Goal: Communication & Community: Ask a question

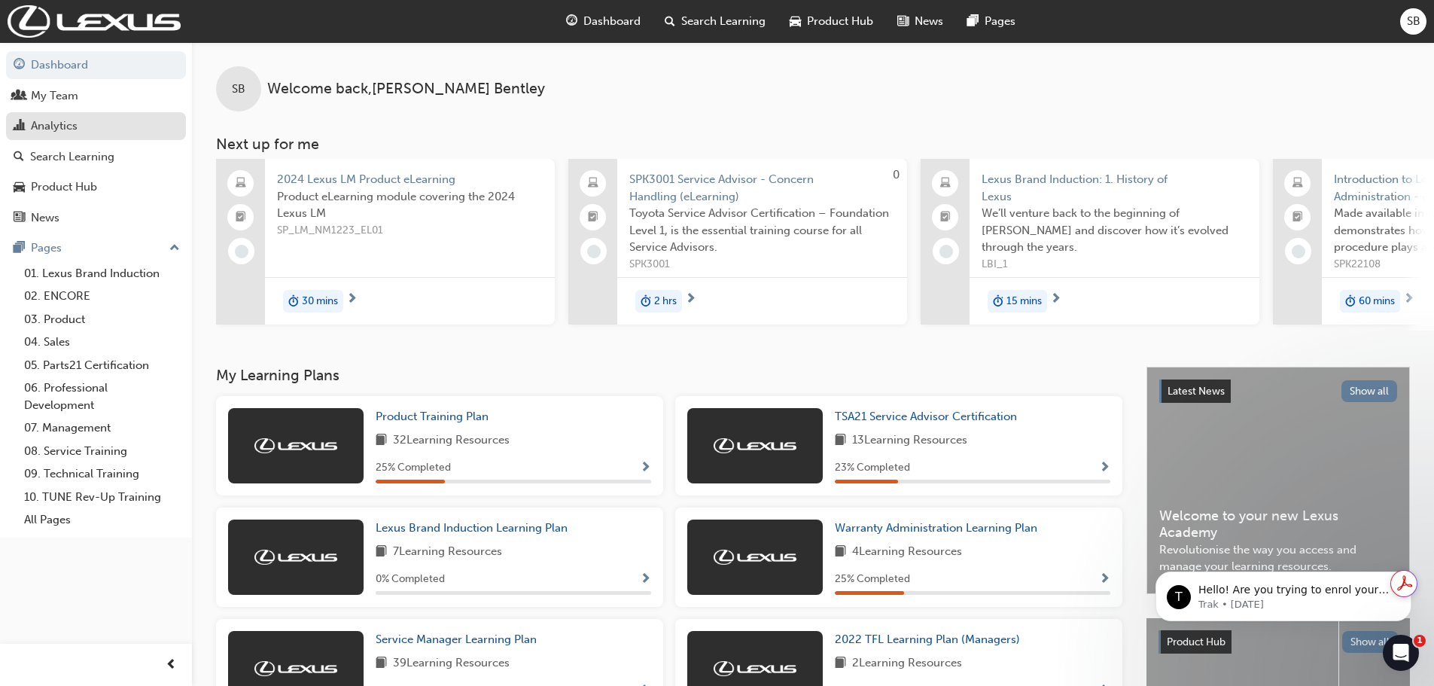
click at [39, 130] on div "Analytics" at bounding box center [54, 125] width 47 height 17
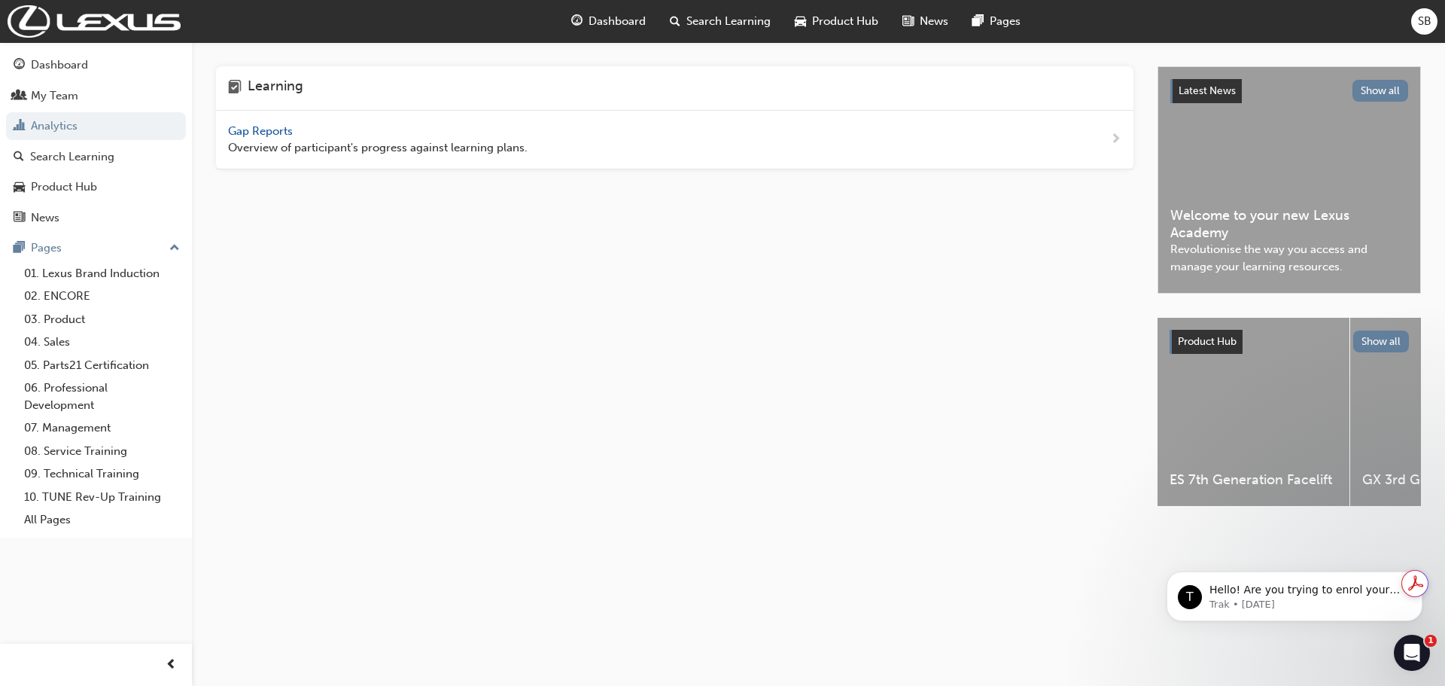
click at [281, 135] on span "Gap Reports" at bounding box center [262, 131] width 68 height 14
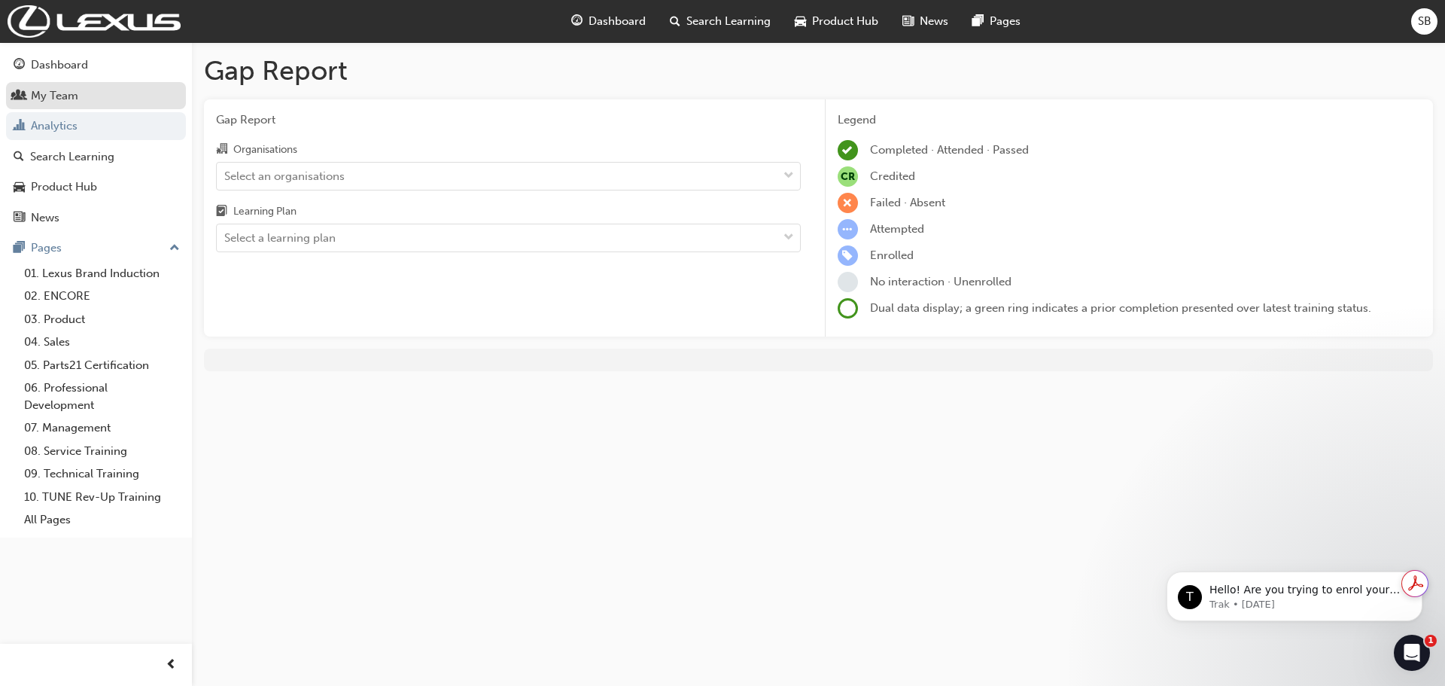
click at [105, 93] on div "My Team" at bounding box center [96, 96] width 165 height 19
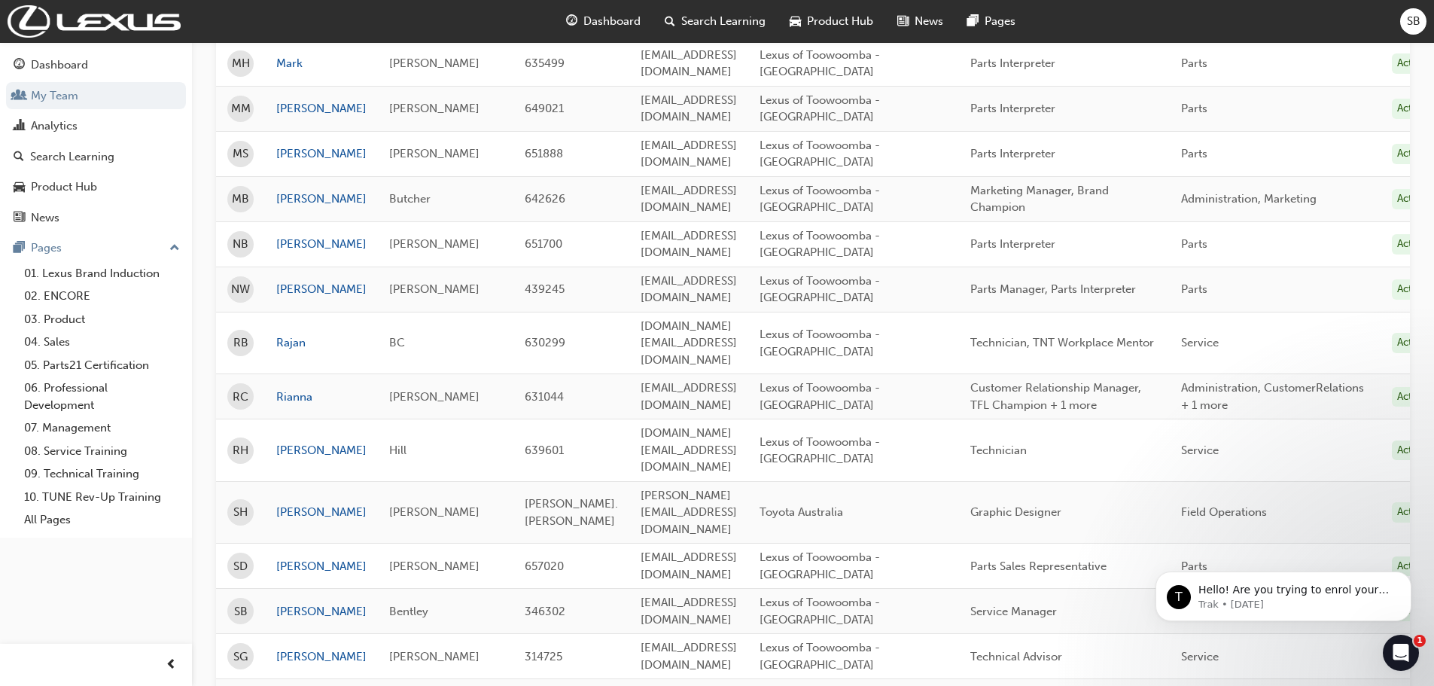
scroll to position [978, 0]
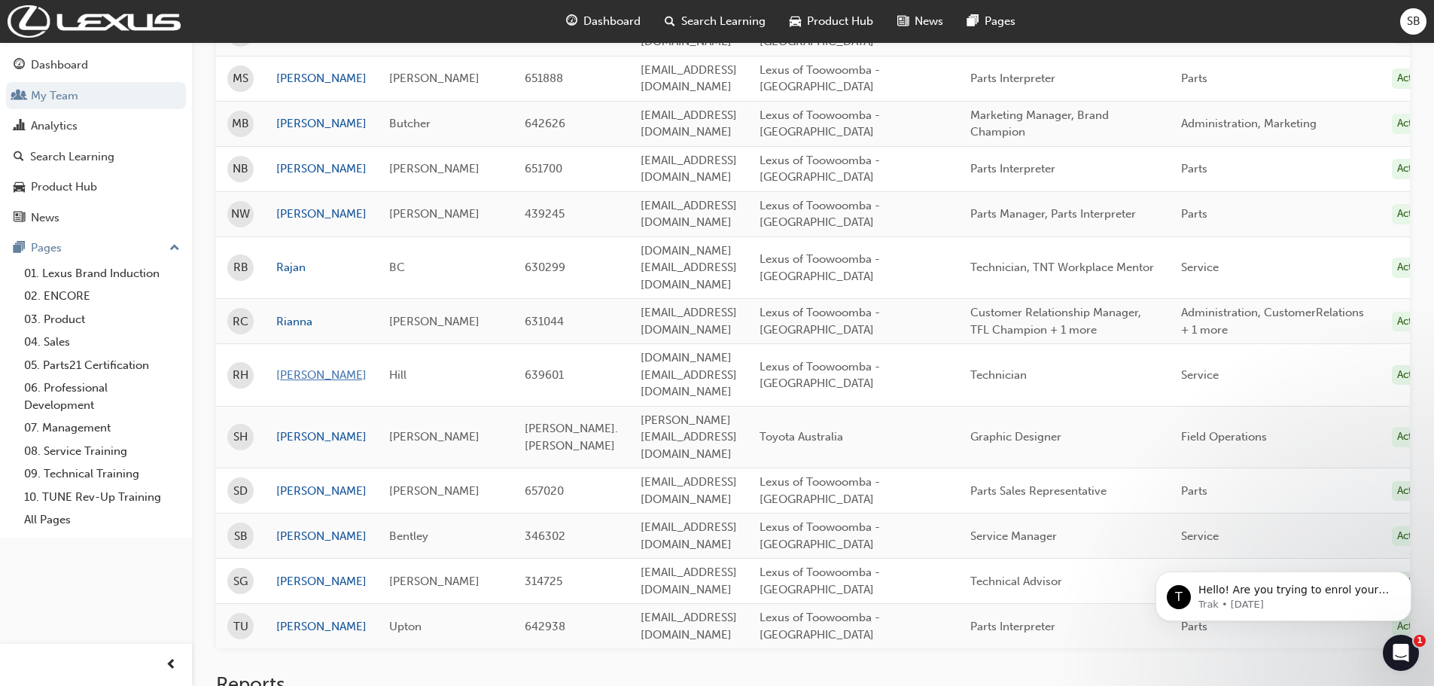
click at [281, 366] on link "[PERSON_NAME]" at bounding box center [321, 374] width 90 height 17
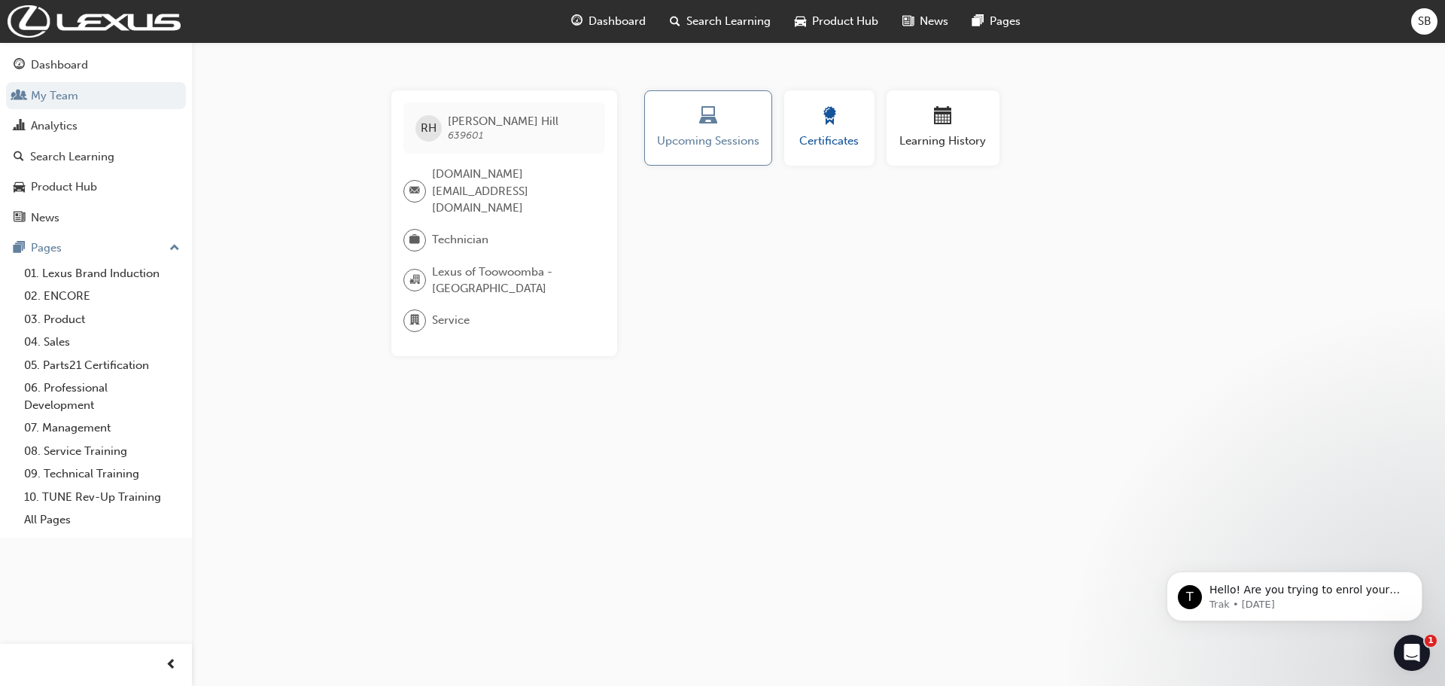
click at [843, 126] on div "button" at bounding box center [829, 118] width 68 height 23
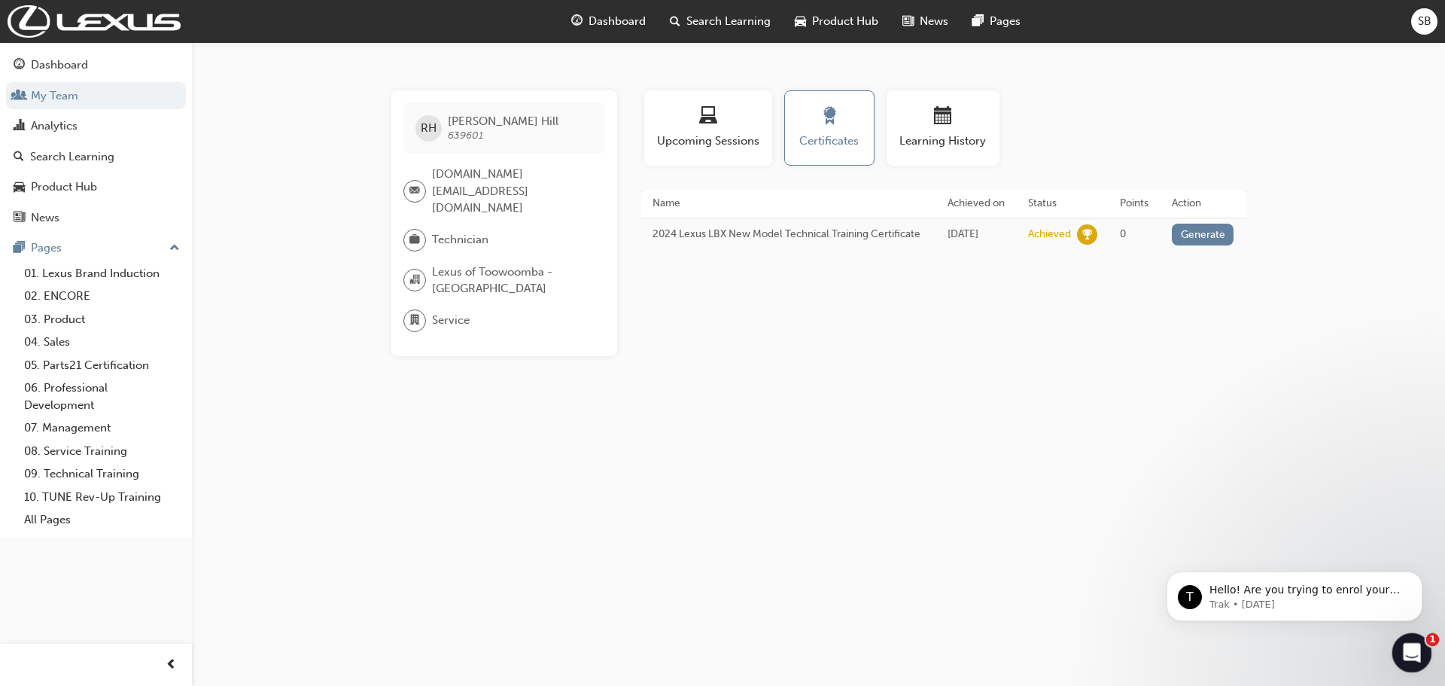
click at [1404, 643] on icon "Open Intercom Messenger" at bounding box center [1409, 650] width 25 height 25
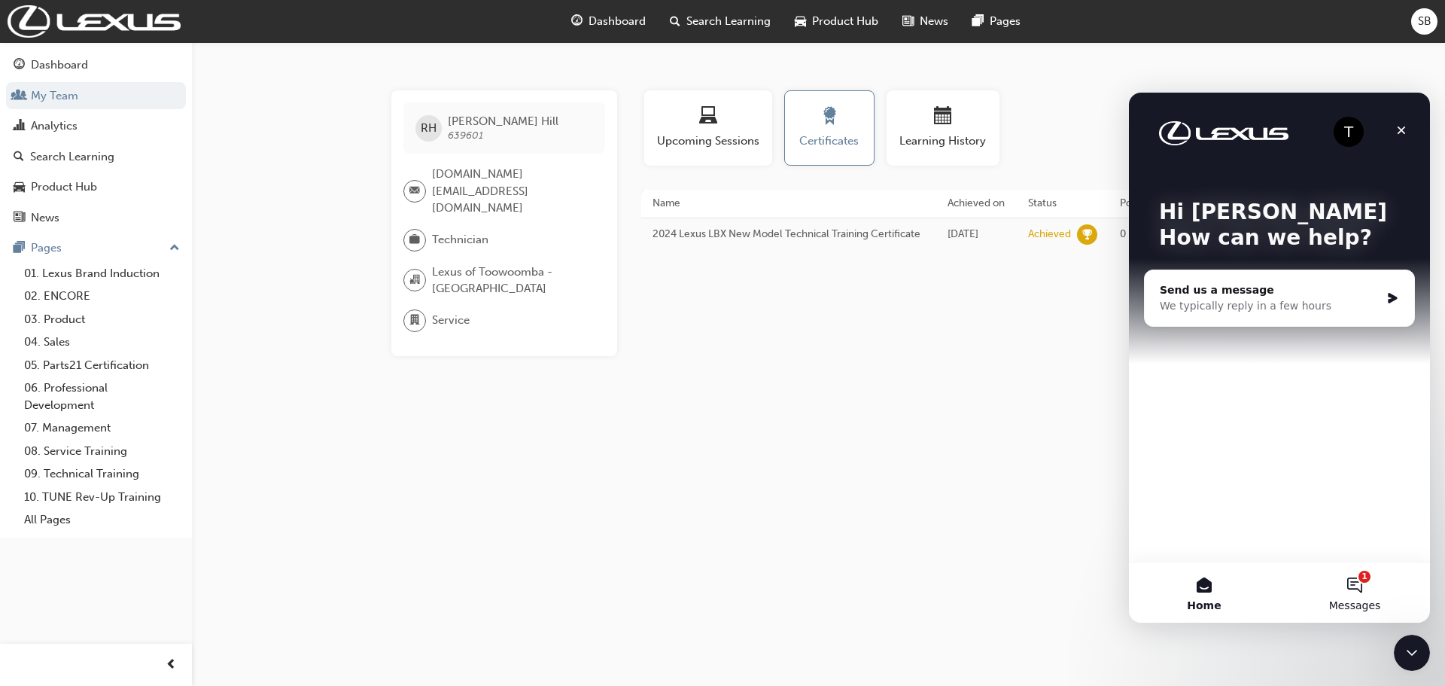
click at [1364, 586] on button "1 Messages" at bounding box center [1354, 592] width 151 height 60
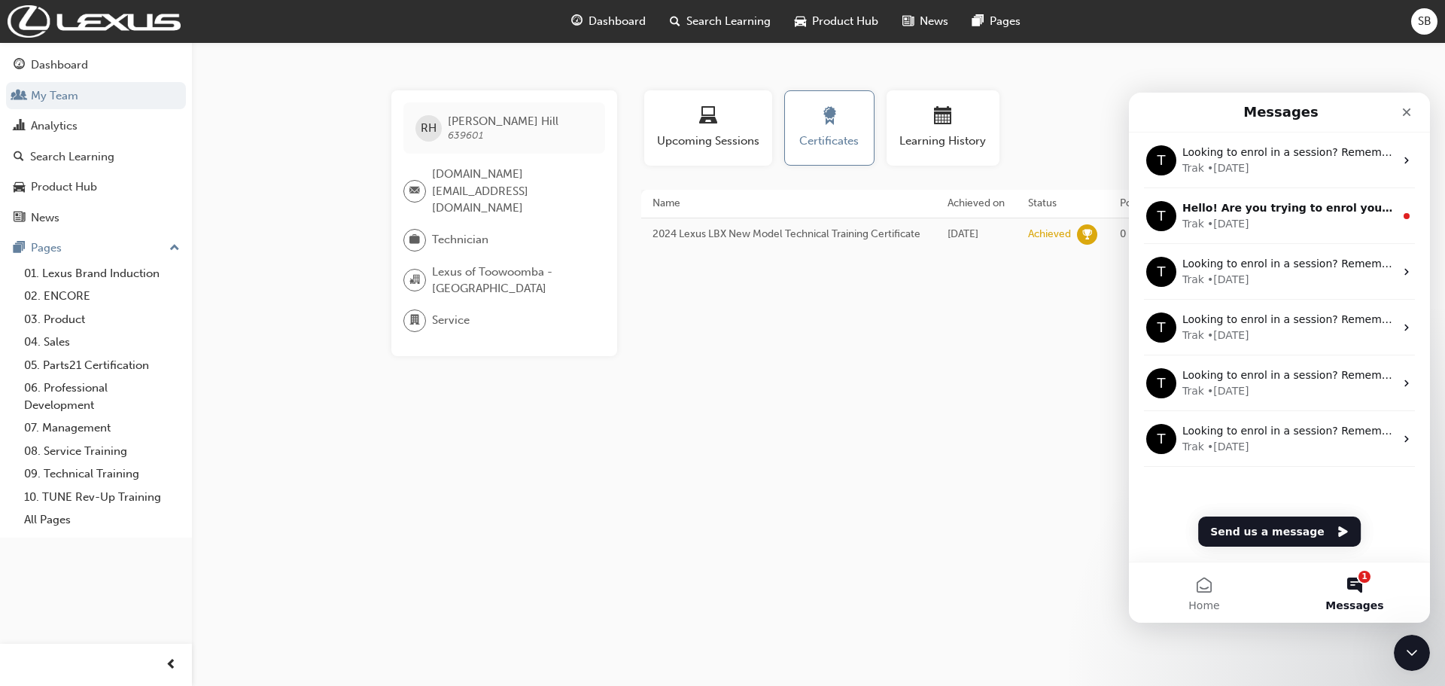
click at [1357, 580] on button "1 Messages" at bounding box center [1354, 592] width 151 height 60
click at [1295, 534] on button "Send us a message" at bounding box center [1279, 531] width 163 height 30
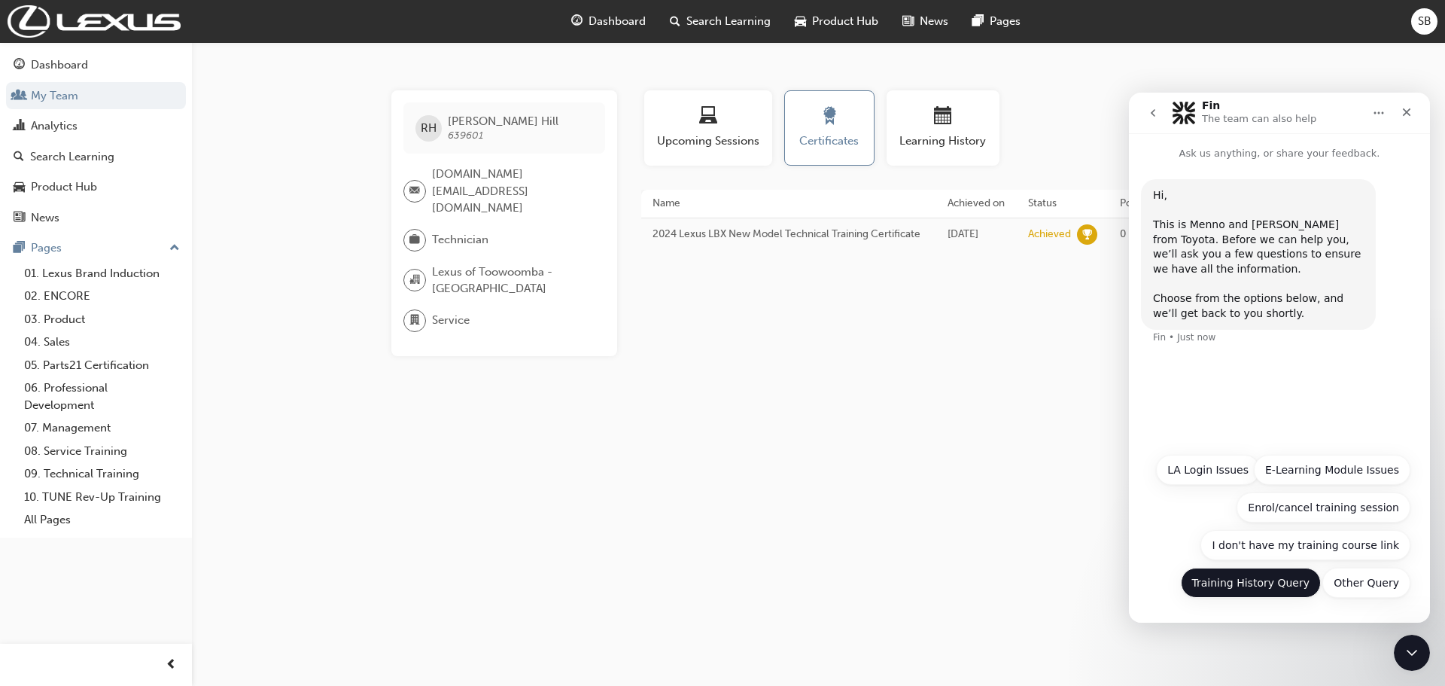
click at [1297, 582] on button "Training History Query" at bounding box center [1251, 582] width 141 height 30
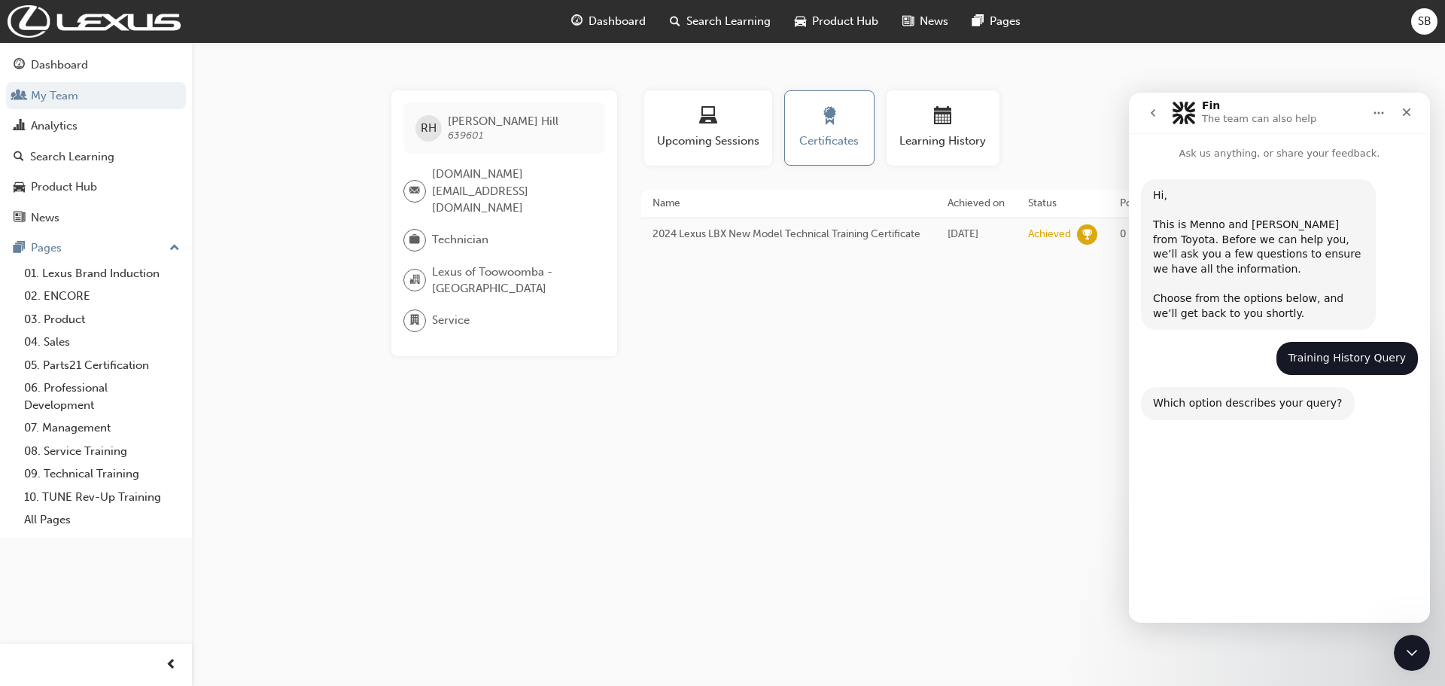
click at [1369, 537] on button "I'd like to merge my training history from a previous role/dealership." at bounding box center [1279, 538] width 262 height 44
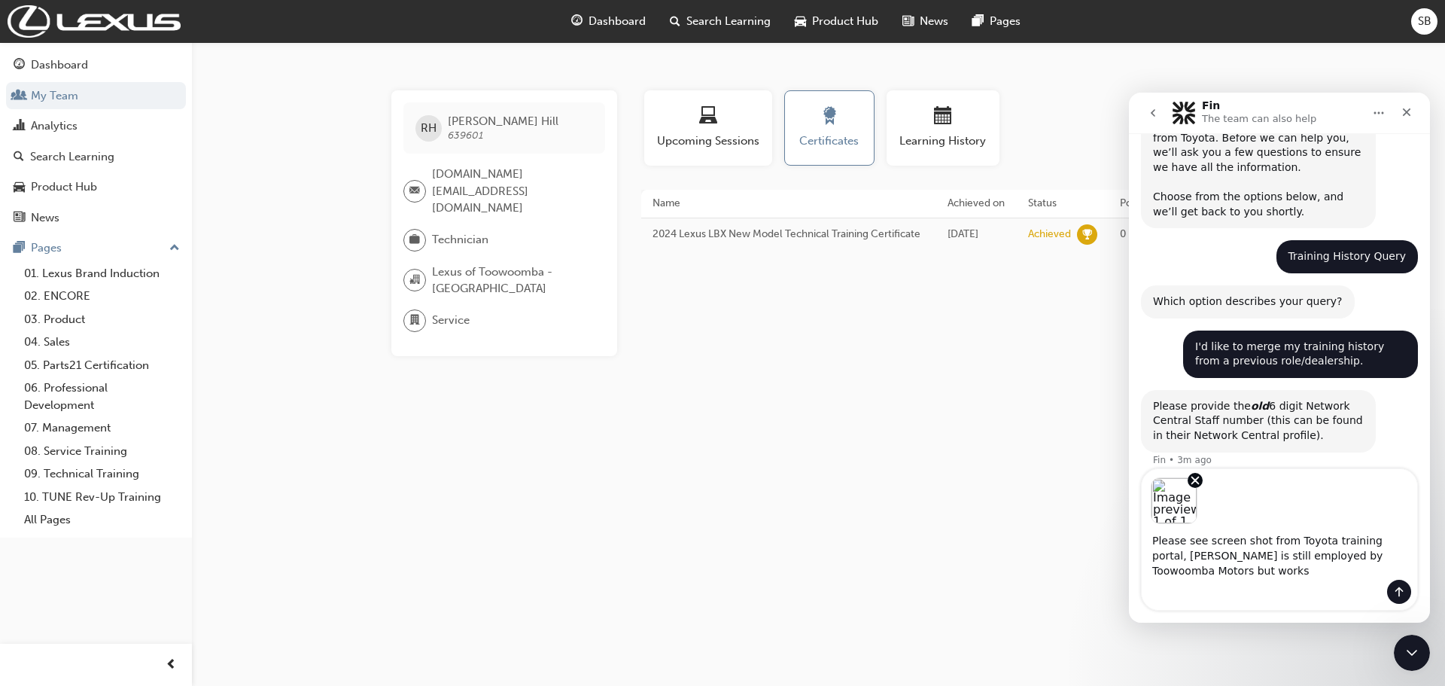
scroll to position [117, 0]
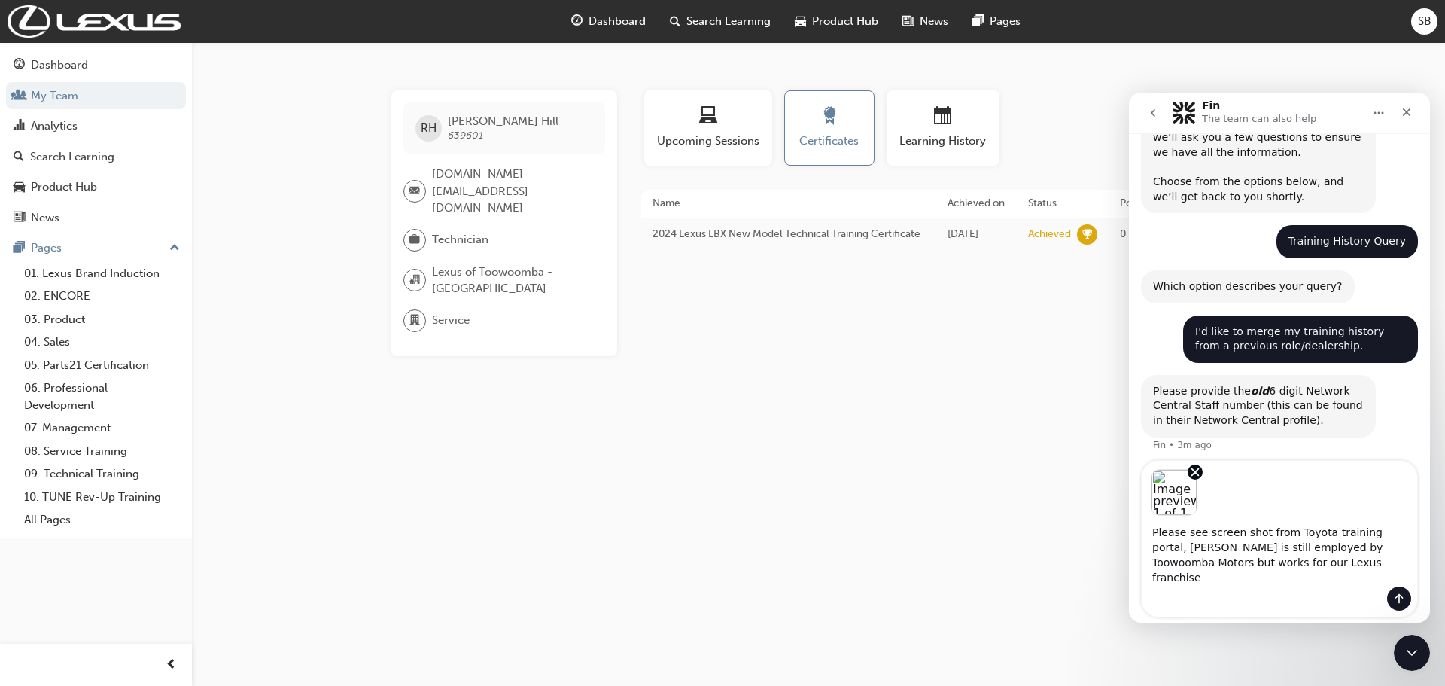
type textarea "Please see screen shot from Toyota training portal, [PERSON_NAME] is still empl…"
click at [1400, 586] on button "Send a message…" at bounding box center [1399, 598] width 24 height 24
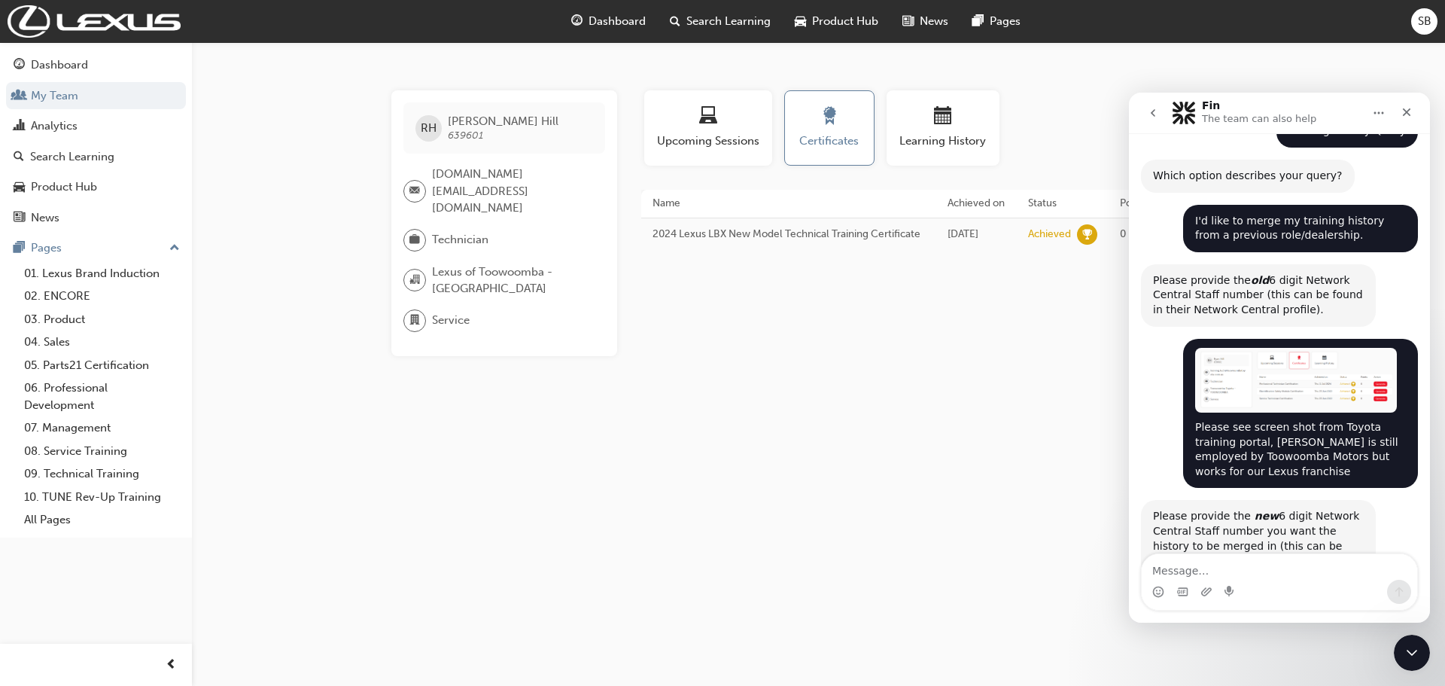
scroll to position [267, 0]
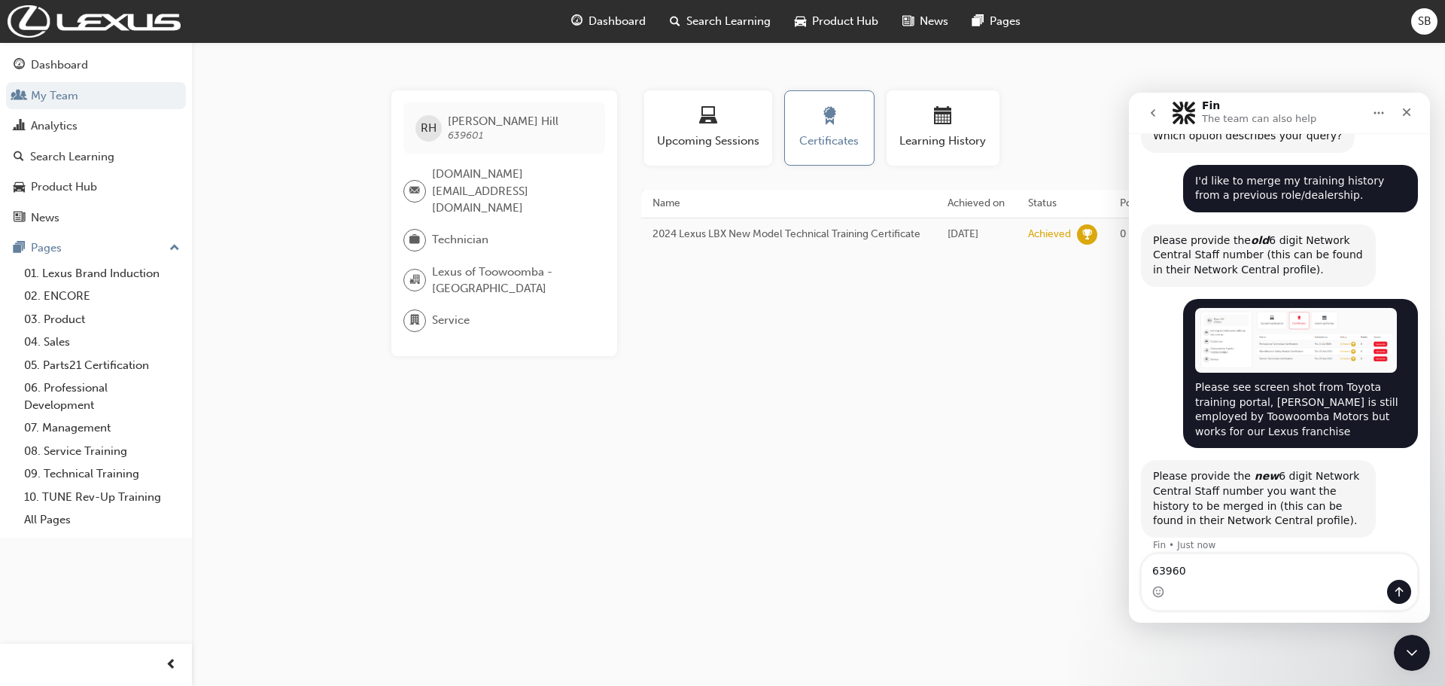
type textarea "639601"
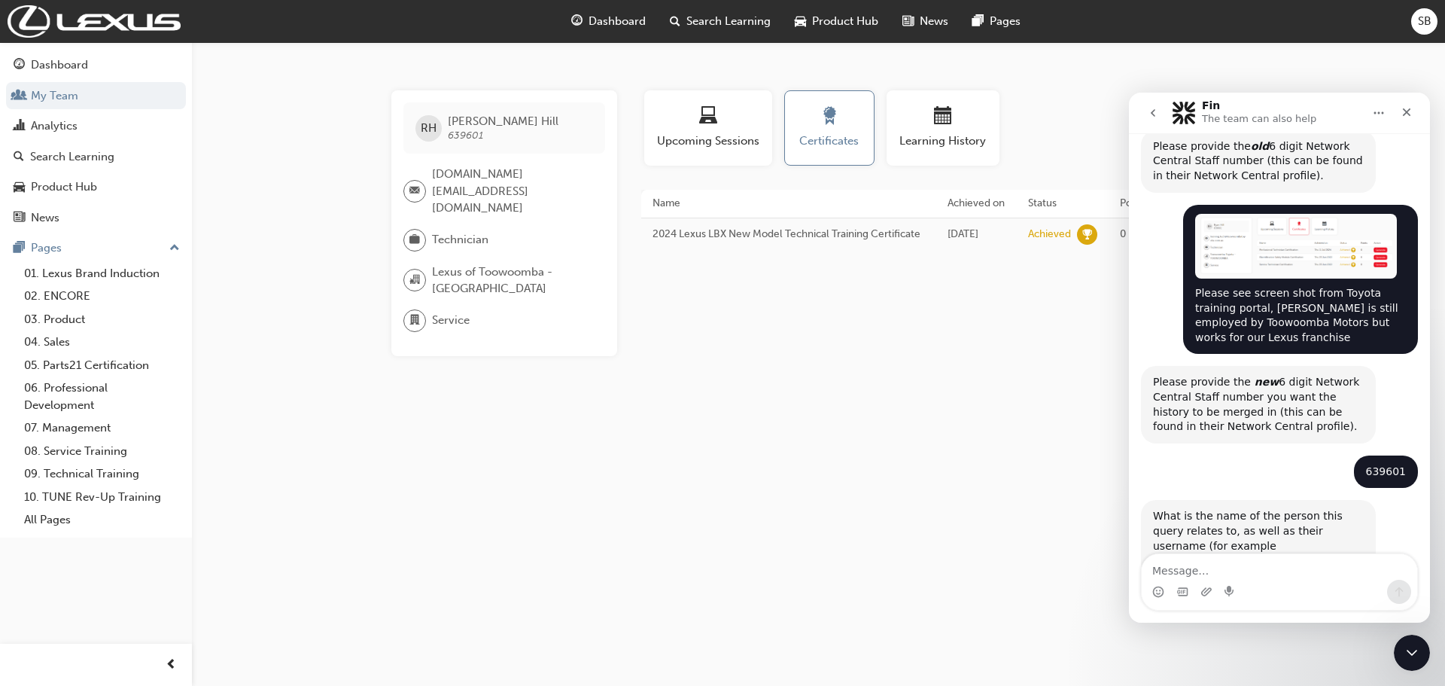
scroll to position [387, 0]
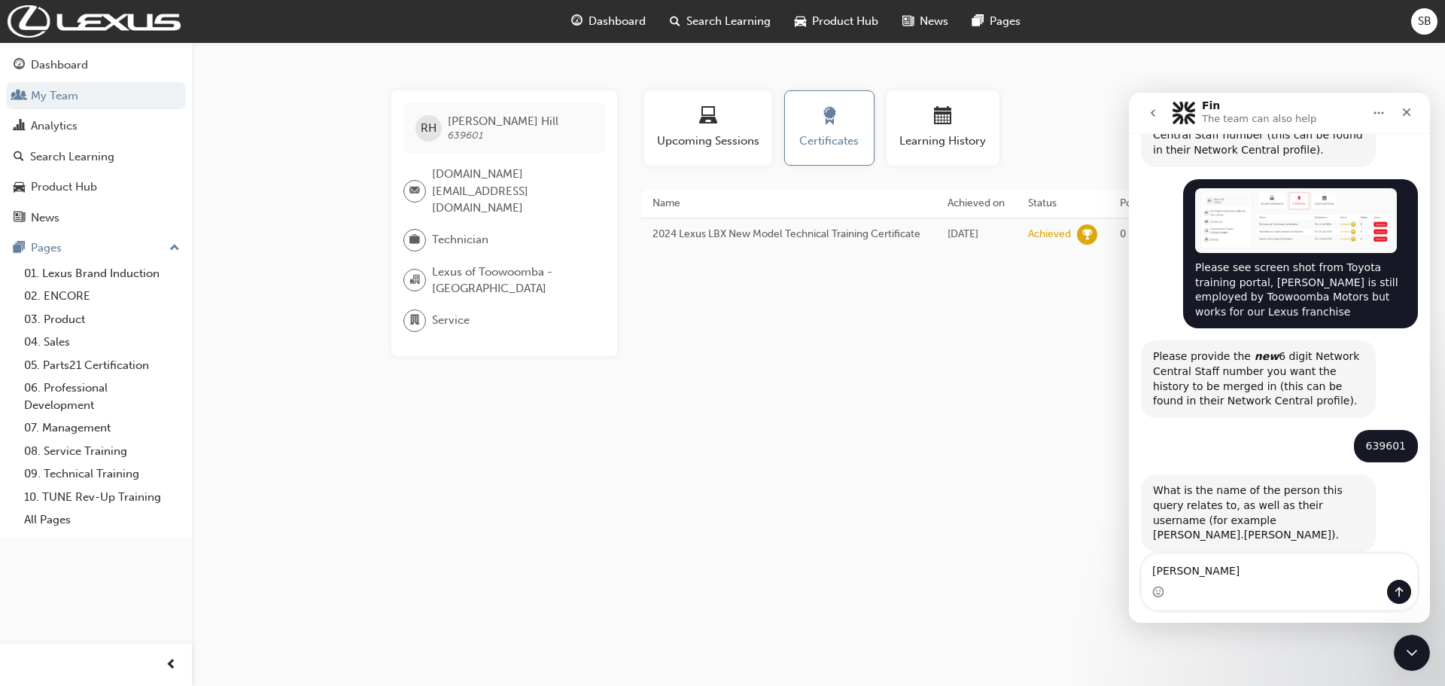
type textarea "[PERSON_NAME]"
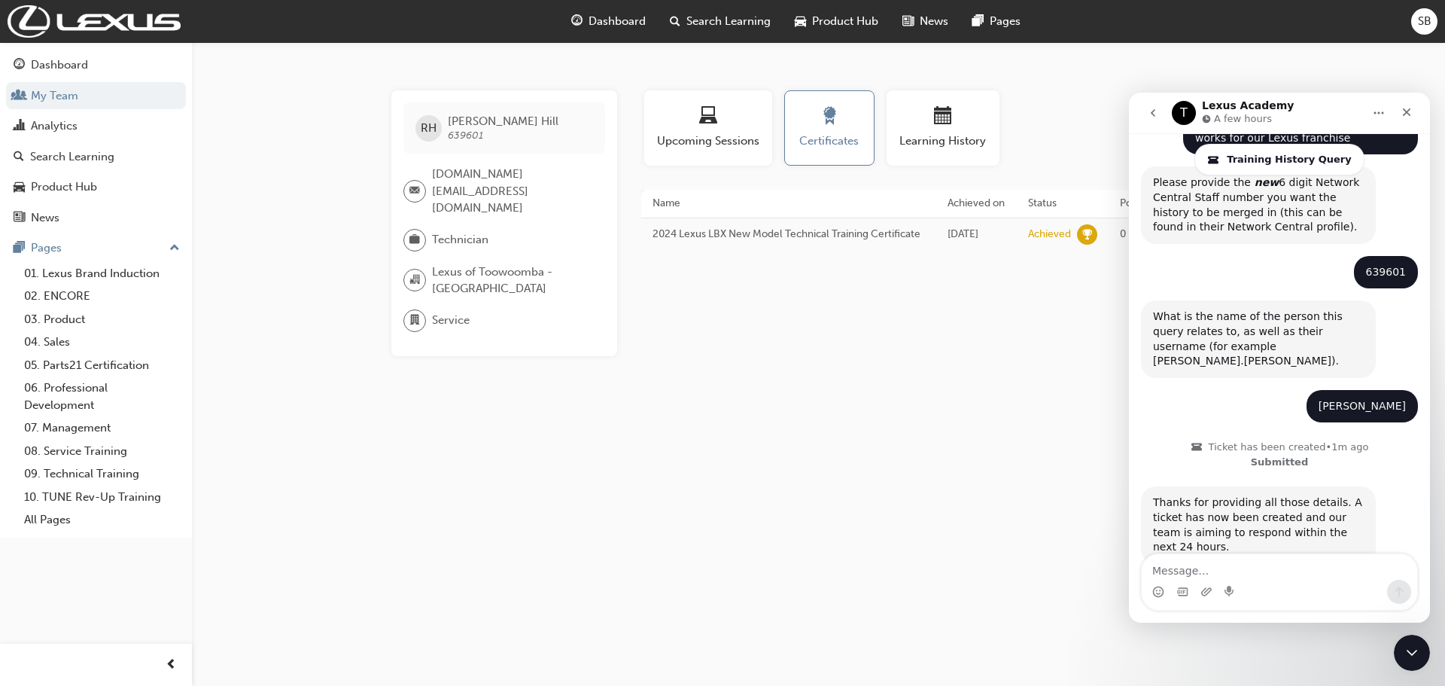
scroll to position [567, 0]
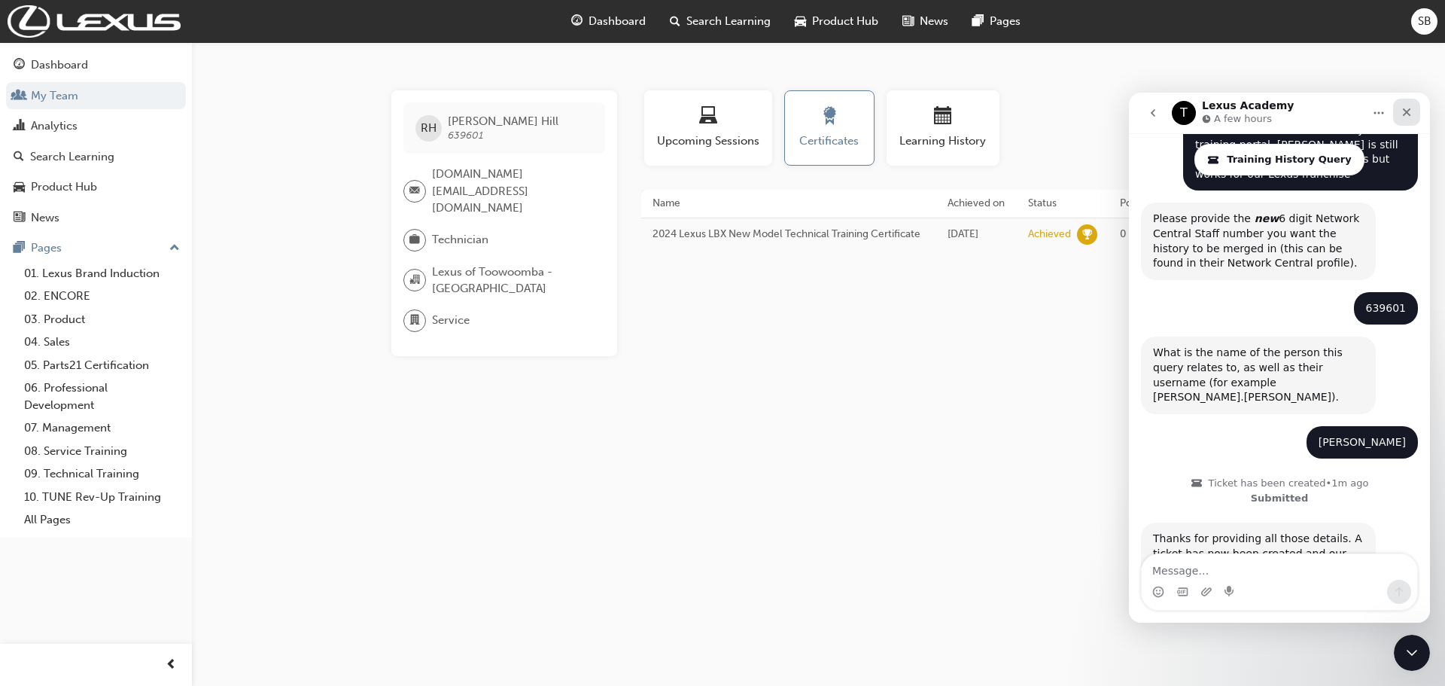
click at [1405, 114] on icon "Close" at bounding box center [1407, 112] width 8 height 8
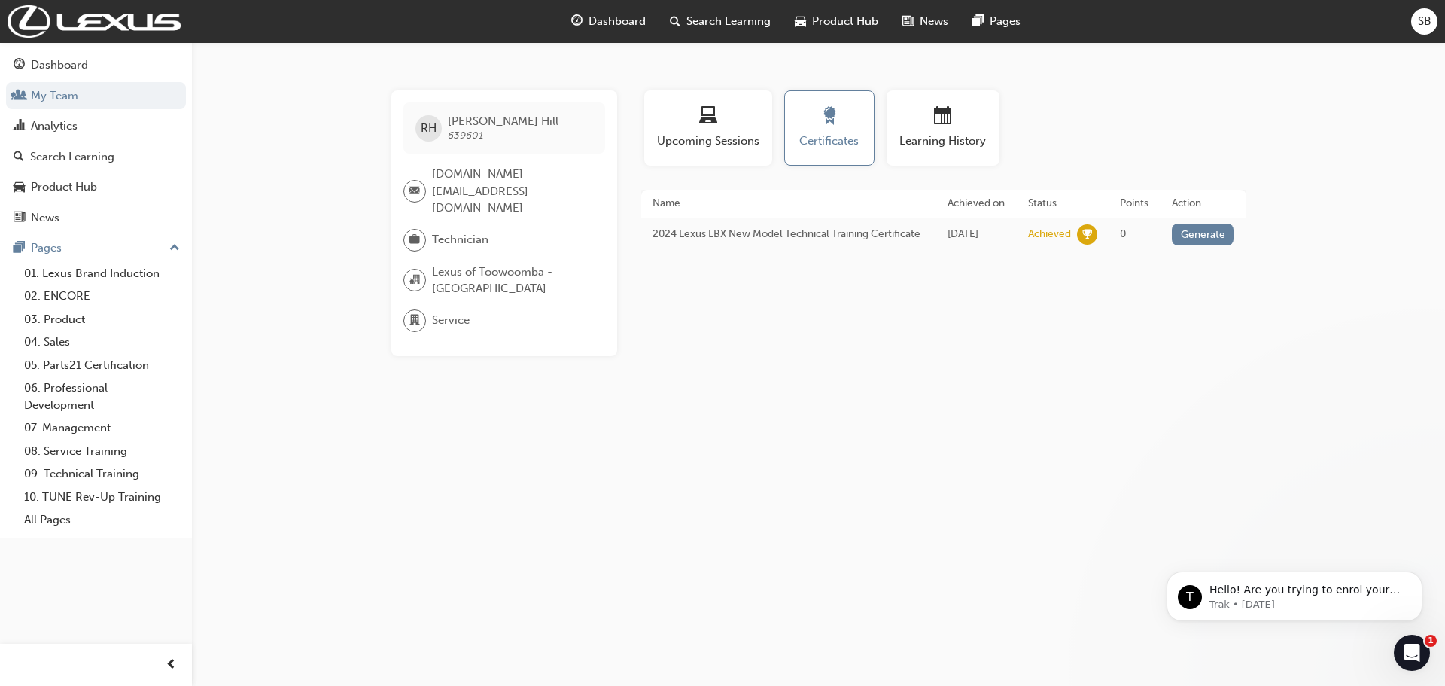
scroll to position [0, 0]
